Goal: Transaction & Acquisition: Purchase product/service

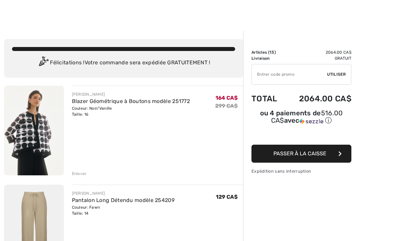
scroll to position [1, 0]
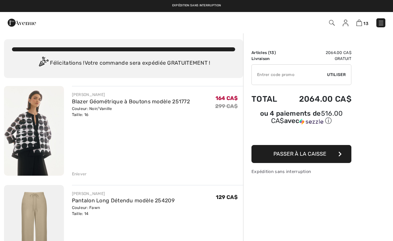
click at [82, 170] on div "Enlever" at bounding box center [158, 173] width 172 height 7
click at [78, 175] on div "Enlever" at bounding box center [79, 174] width 15 height 6
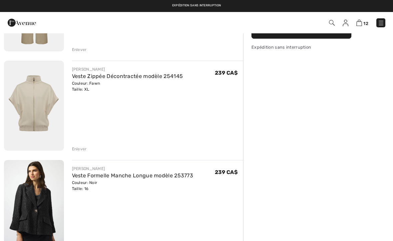
scroll to position [115, 0]
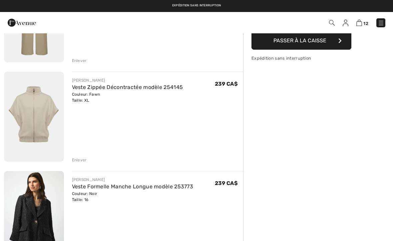
click at [78, 160] on div "Enlever" at bounding box center [79, 160] width 15 height 6
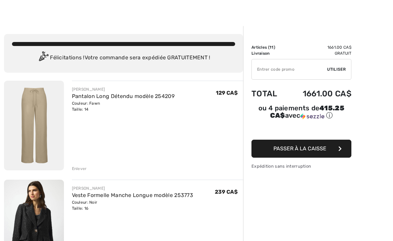
scroll to position [15, 0]
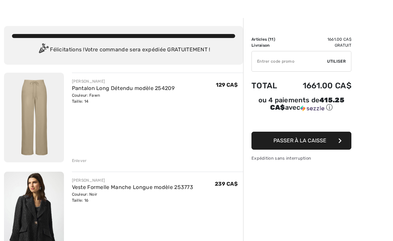
click at [72, 163] on div "Enlever" at bounding box center [79, 161] width 15 height 6
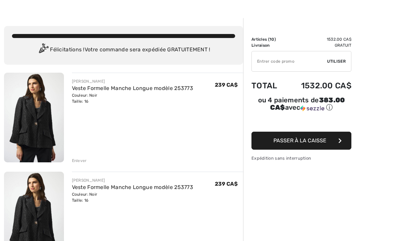
click at [80, 162] on div "Enlever" at bounding box center [79, 161] width 15 height 6
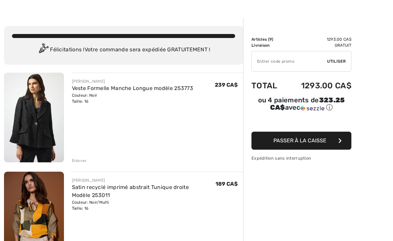
click at [77, 163] on div "Enlever" at bounding box center [79, 161] width 15 height 6
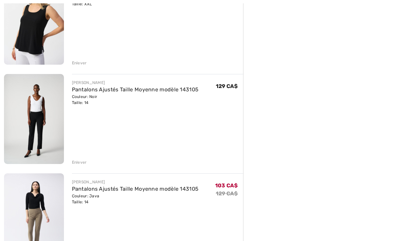
scroll to position [310, 0]
click at [6, 235] on img at bounding box center [34, 218] width 60 height 90
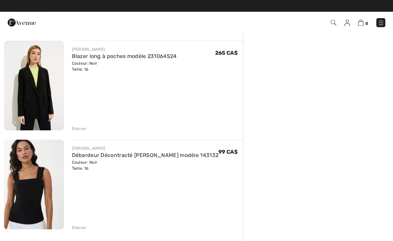
scroll to position [641, 0]
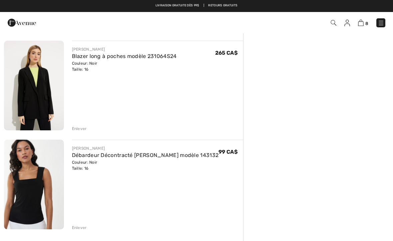
click at [80, 129] on div "Enlever" at bounding box center [79, 129] width 15 height 6
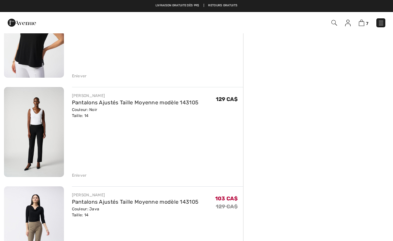
scroll to position [299, 0]
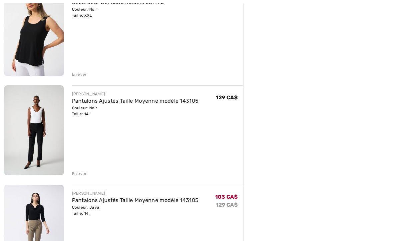
click at [79, 171] on div "Enlever" at bounding box center [79, 174] width 15 height 6
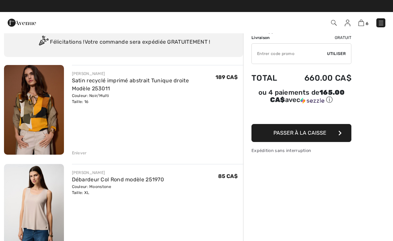
scroll to position [21, 0]
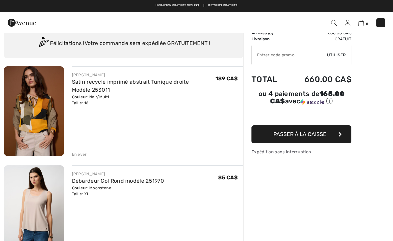
click at [78, 150] on div "Enlever" at bounding box center [158, 153] width 172 height 7
click at [79, 155] on div "Enlever" at bounding box center [79, 154] width 15 height 6
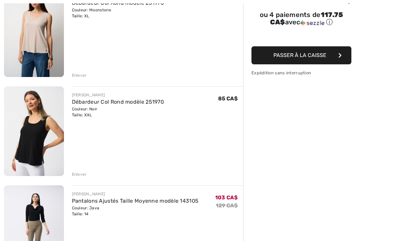
scroll to position [115, 0]
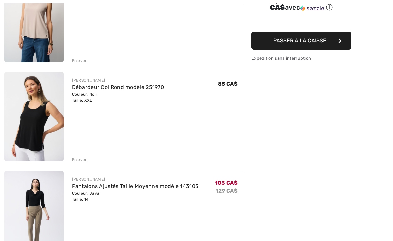
click at [80, 156] on div "Enlever" at bounding box center [158, 158] width 172 height 7
click at [79, 158] on div "Enlever" at bounding box center [79, 160] width 15 height 6
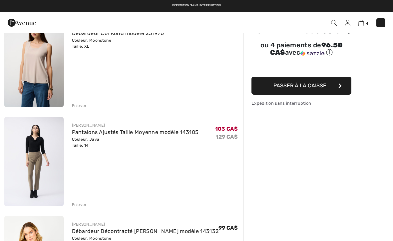
scroll to position [67, 0]
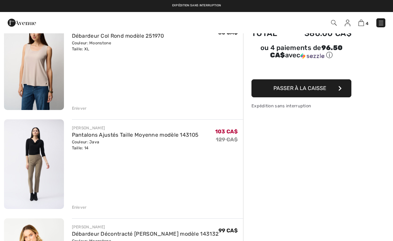
click at [82, 208] on div "Enlever" at bounding box center [79, 207] width 15 height 6
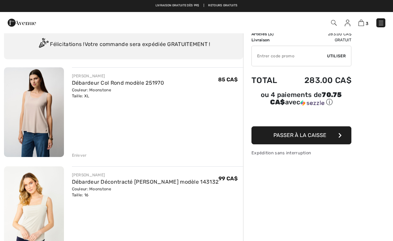
scroll to position [2, 0]
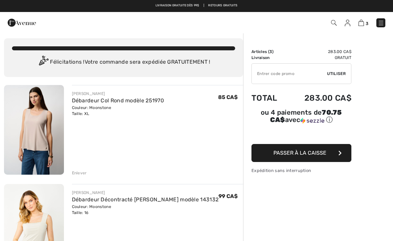
click at [80, 175] on div "Enlever" at bounding box center [79, 173] width 15 height 6
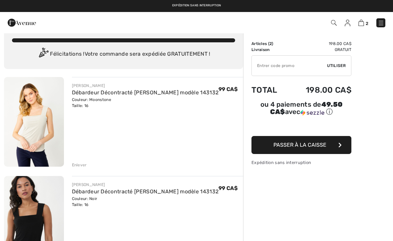
scroll to position [0, 0]
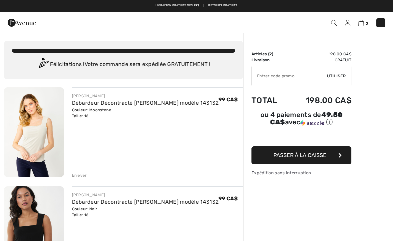
click at [31, 146] on img at bounding box center [34, 132] width 60 height 90
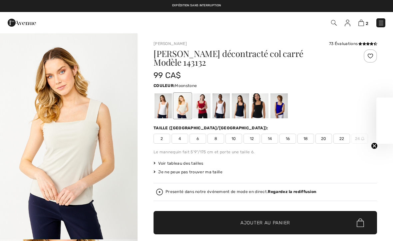
checkbox input "true"
click at [288, 134] on span "16" at bounding box center [288, 139] width 17 height 10
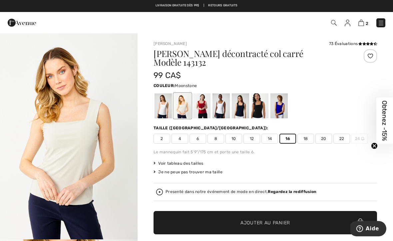
click at [211, 217] on span "✔ Ajouté au panier Ajouter au panier" at bounding box center [266, 222] width 224 height 23
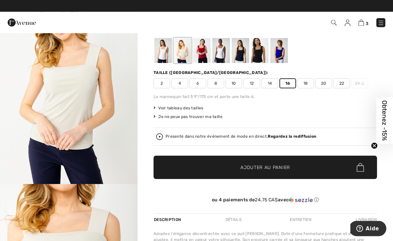
scroll to position [26, 0]
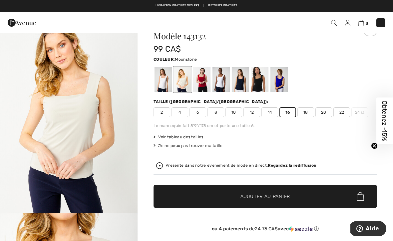
click at [193, 193] on span "✔ Ajouté au panier Ajouter au panier" at bounding box center [266, 196] width 224 height 23
click at [360, 24] on img at bounding box center [361, 23] width 6 height 6
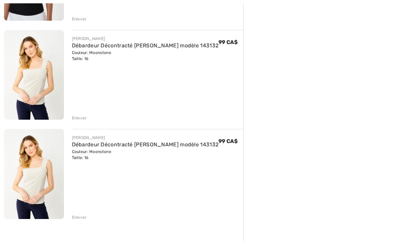
scroll to position [271, 0]
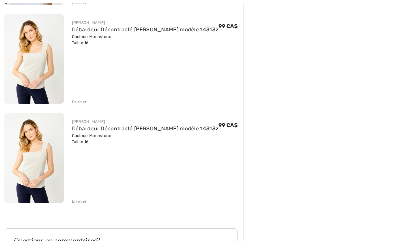
click at [79, 202] on div "Enlever" at bounding box center [79, 201] width 15 height 6
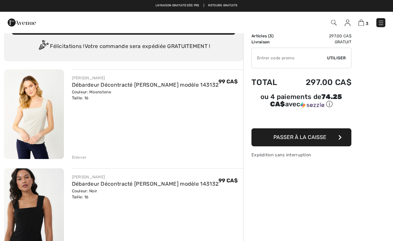
scroll to position [0, 0]
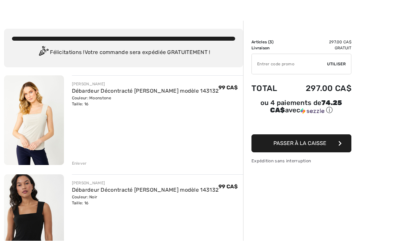
click at [79, 163] on div "Enlever" at bounding box center [79, 164] width 15 height 6
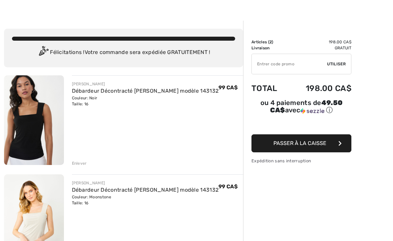
click at [26, 141] on img at bounding box center [34, 120] width 60 height 90
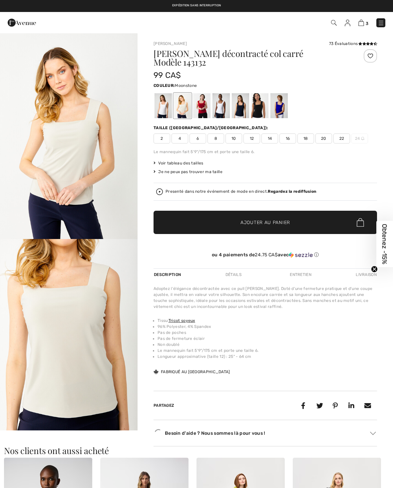
checkbox input "true"
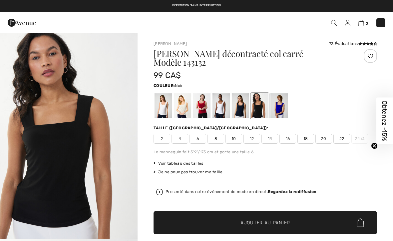
checkbox input "true"
click at [161, 100] on div at bounding box center [163, 105] width 17 height 25
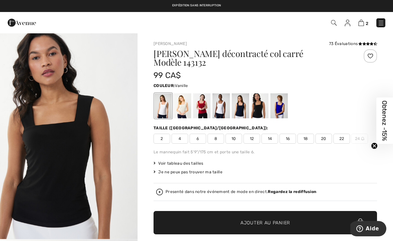
click at [161, 100] on div at bounding box center [163, 105] width 17 height 25
click at [288, 134] on span "16" at bounding box center [288, 139] width 17 height 10
click at [206, 219] on span "✔ Ajouté au panier Ajouter au panier" at bounding box center [266, 222] width 224 height 23
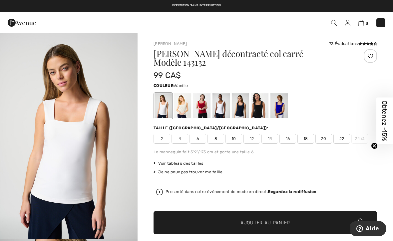
click at [363, 23] on img at bounding box center [361, 23] width 6 height 6
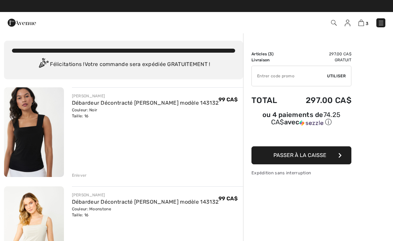
click at [27, 139] on img at bounding box center [34, 132] width 60 height 90
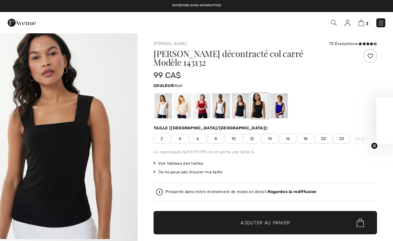
checkbox input "true"
click at [157, 94] on div at bounding box center [163, 105] width 17 height 25
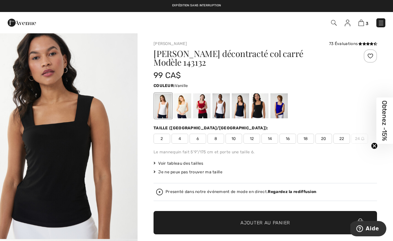
click at [162, 98] on div at bounding box center [163, 105] width 17 height 25
click at [158, 99] on div at bounding box center [163, 105] width 17 height 25
click at [291, 134] on span "16" at bounding box center [288, 139] width 17 height 10
click at [172, 99] on div at bounding box center [163, 105] width 17 height 25
click at [168, 100] on div at bounding box center [163, 105] width 17 height 25
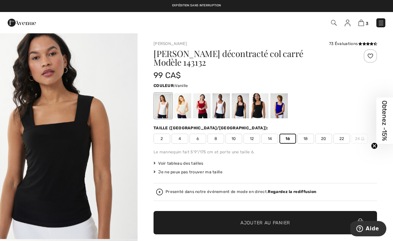
click at [188, 94] on div at bounding box center [182, 105] width 17 height 25
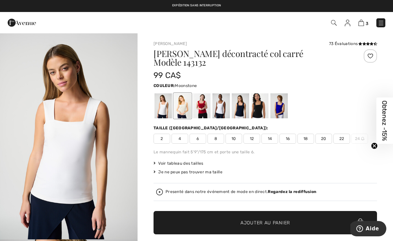
click at [165, 100] on div at bounding box center [163, 105] width 17 height 25
click at [163, 101] on div at bounding box center [163, 105] width 17 height 25
click at [290, 134] on span "16" at bounding box center [288, 139] width 17 height 10
click at [267, 219] on span "Ajouter au panier" at bounding box center [266, 222] width 50 height 7
click at [359, 24] on img at bounding box center [361, 23] width 6 height 6
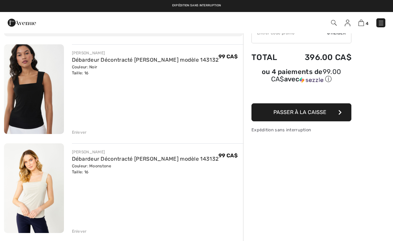
scroll to position [18, 0]
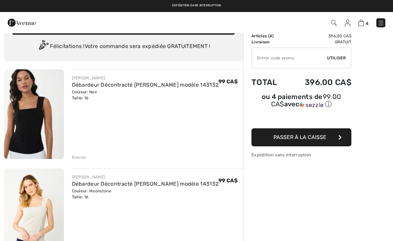
click at [77, 155] on div "Enlever" at bounding box center [79, 157] width 15 height 6
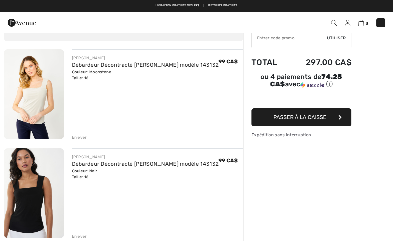
scroll to position [0, 0]
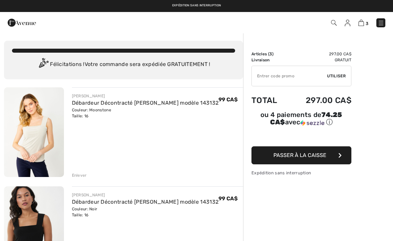
click at [379, 26] on img at bounding box center [381, 23] width 7 height 7
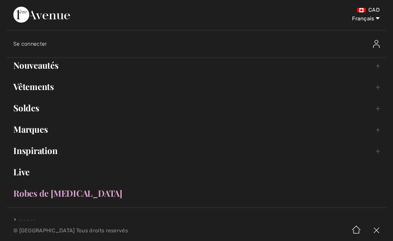
click at [33, 71] on link "Nouveautés Toggle submenu" at bounding box center [197, 65] width 380 height 15
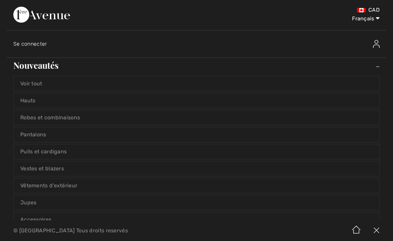
click at [23, 103] on link "Hauts" at bounding box center [197, 100] width 366 height 15
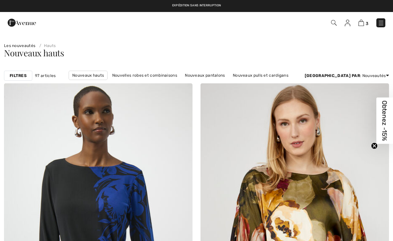
checkbox input "true"
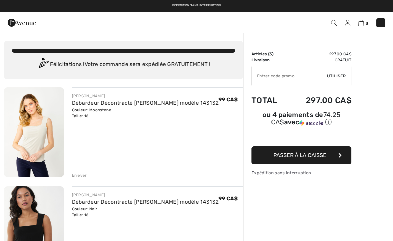
click at [378, 27] on link at bounding box center [380, 22] width 9 height 9
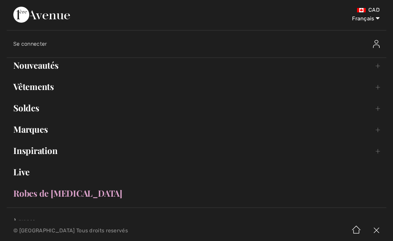
click at [37, 79] on link "Vêtements Toggle submenu" at bounding box center [197, 86] width 380 height 15
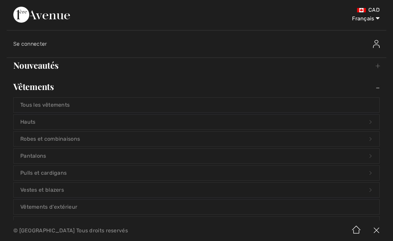
click at [24, 157] on link "Pantalons Open submenu" at bounding box center [197, 156] width 366 height 15
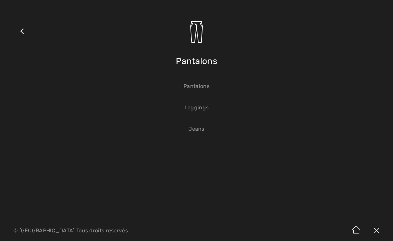
click at [193, 82] on link "Pantalons" at bounding box center [197, 86] width 366 height 15
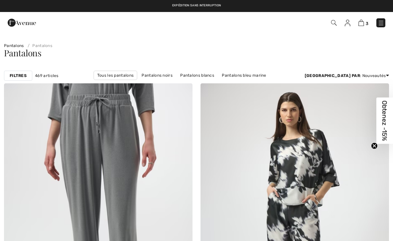
checkbox input "true"
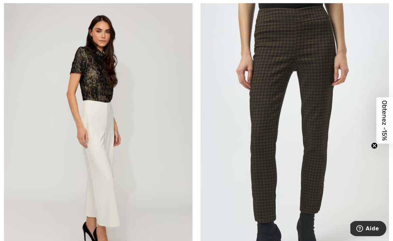
scroll to position [1337, 0]
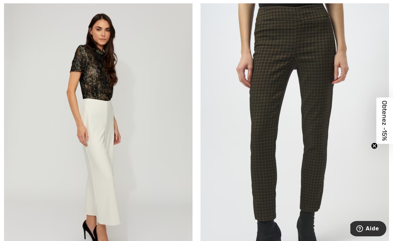
click at [318, 118] on img at bounding box center [295, 134] width 189 height 283
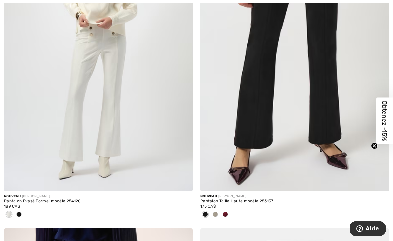
scroll to position [2738, 0]
